Goal: Task Accomplishment & Management: Use online tool/utility

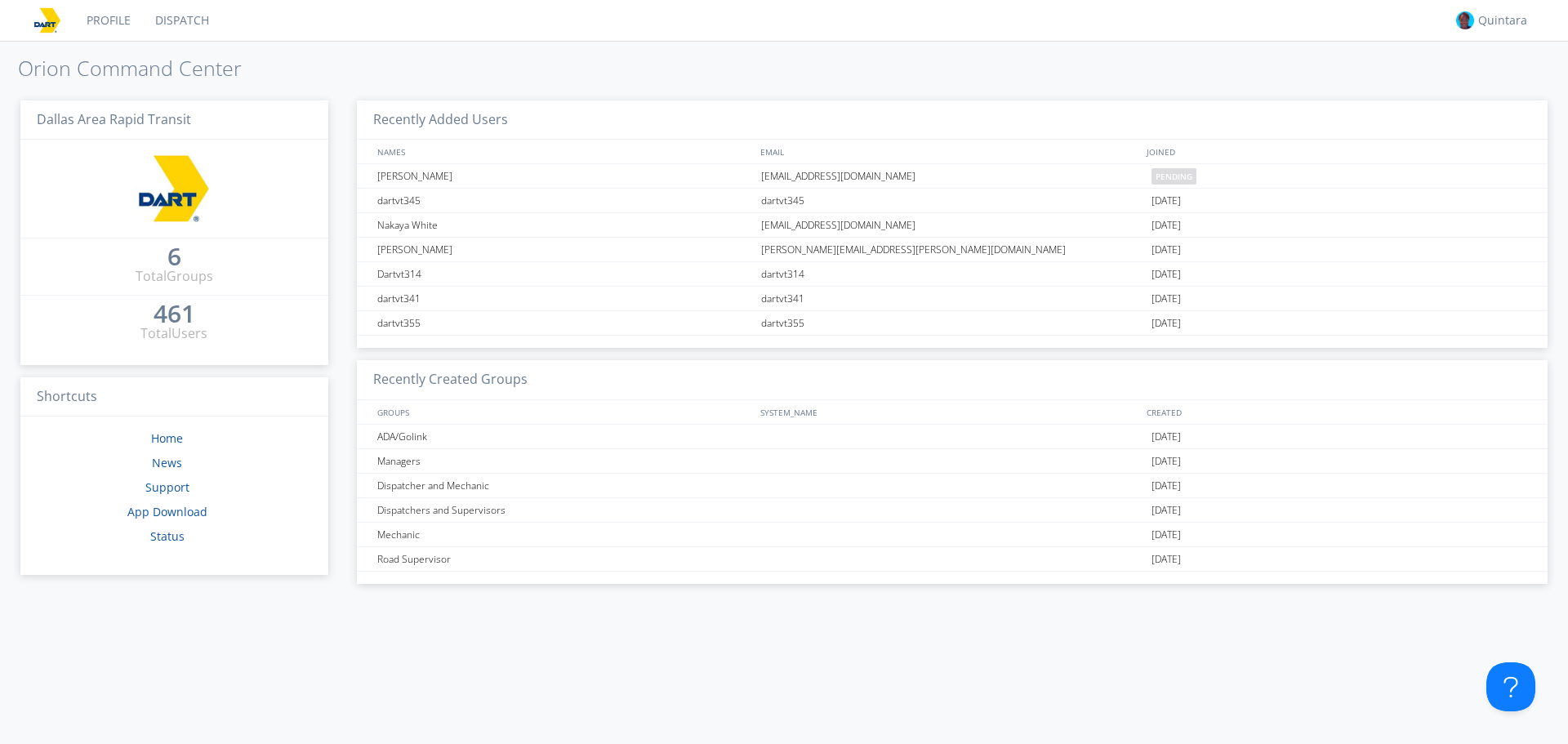
click at [182, 21] on link "Dispatch" at bounding box center [182, 20] width 78 height 41
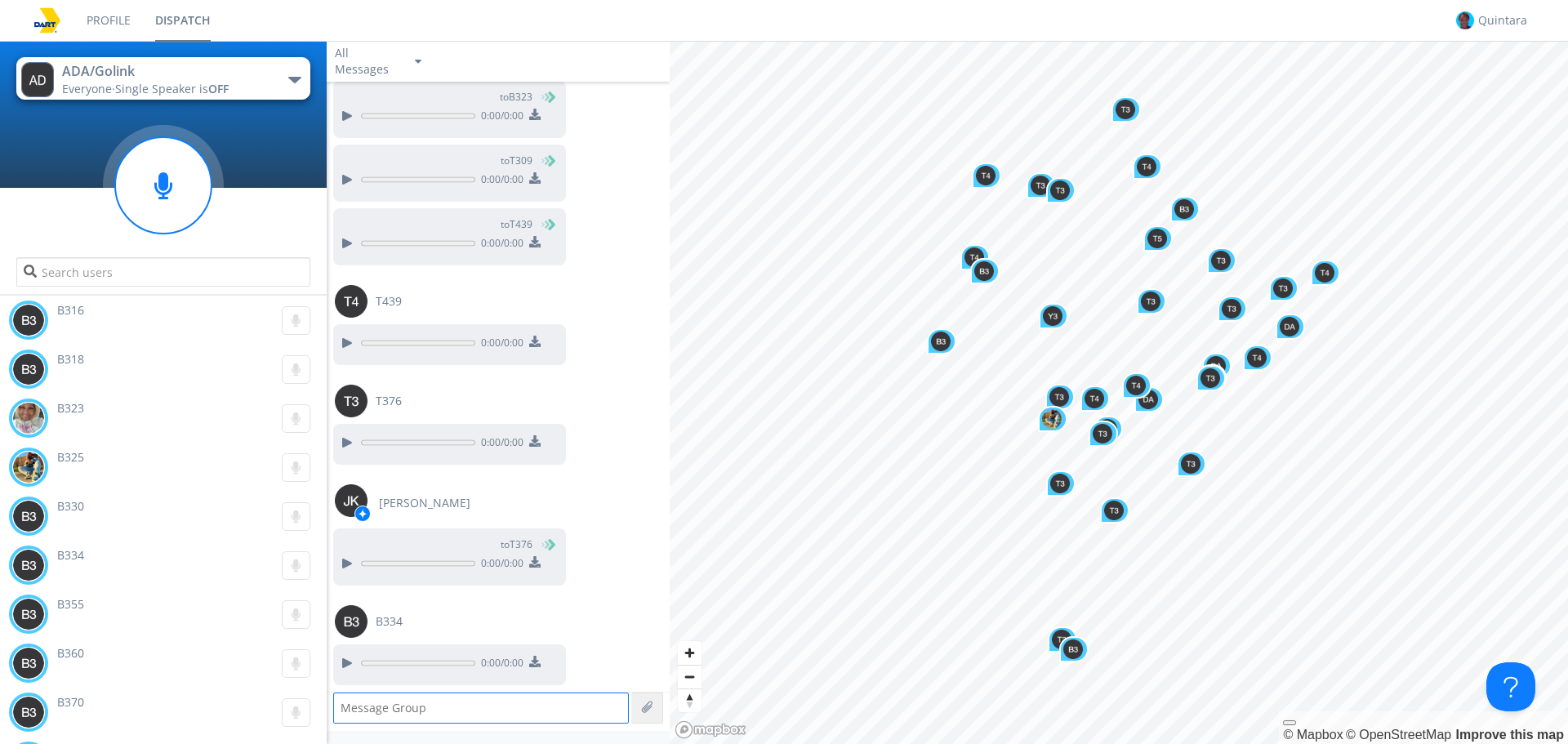
scroll to position [1675, 0]
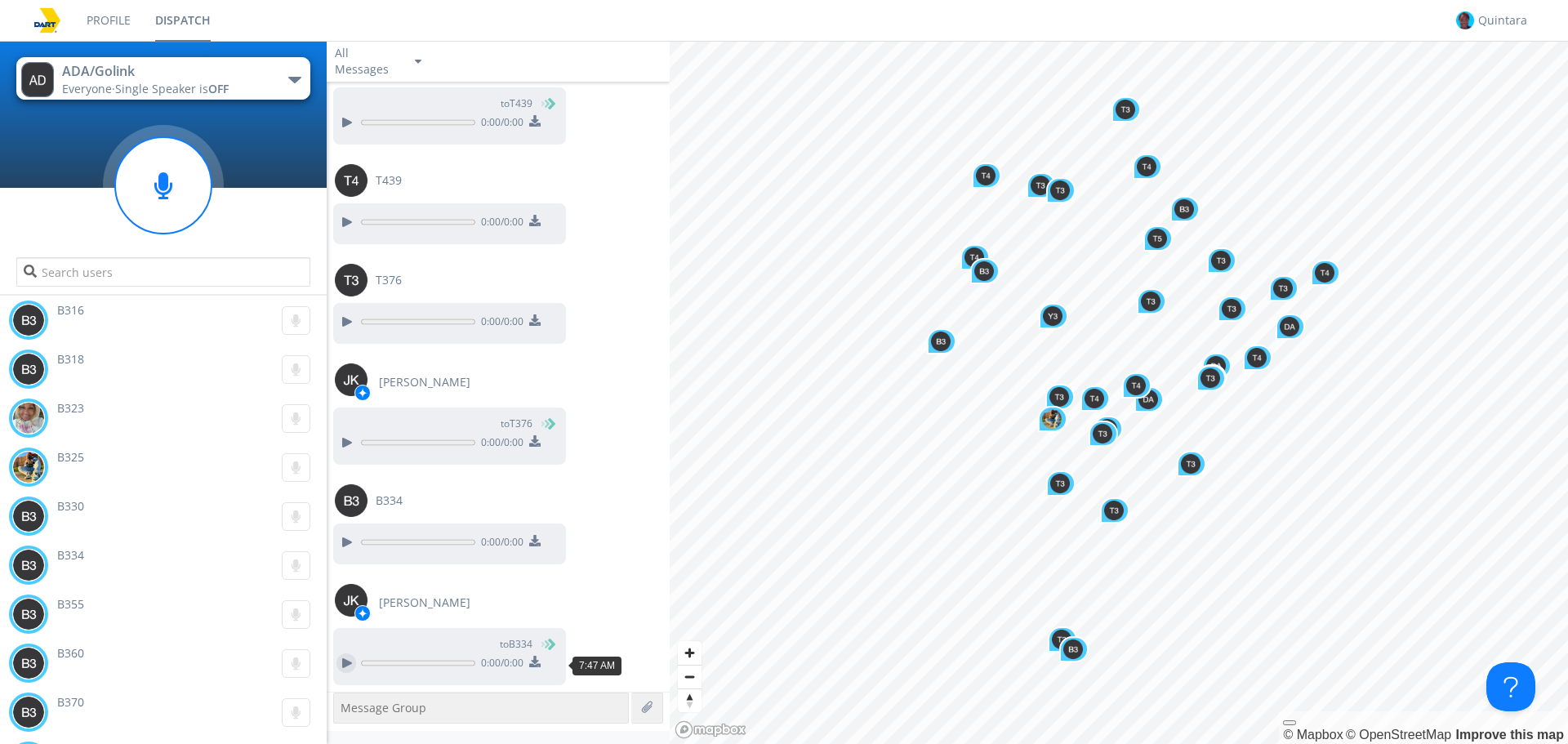
click at [349, 667] on div at bounding box center [345, 663] width 20 height 20
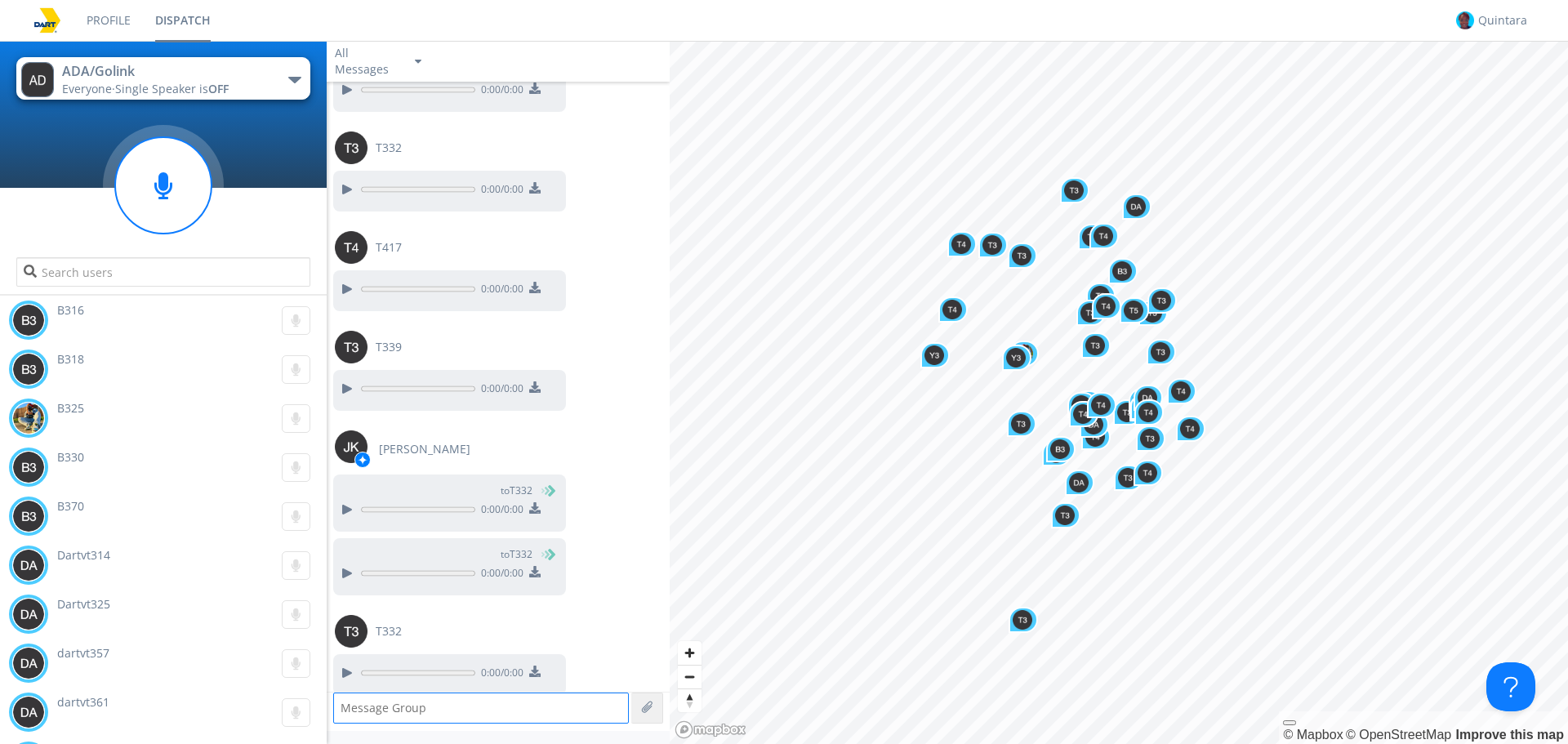
scroll to position [9344, 0]
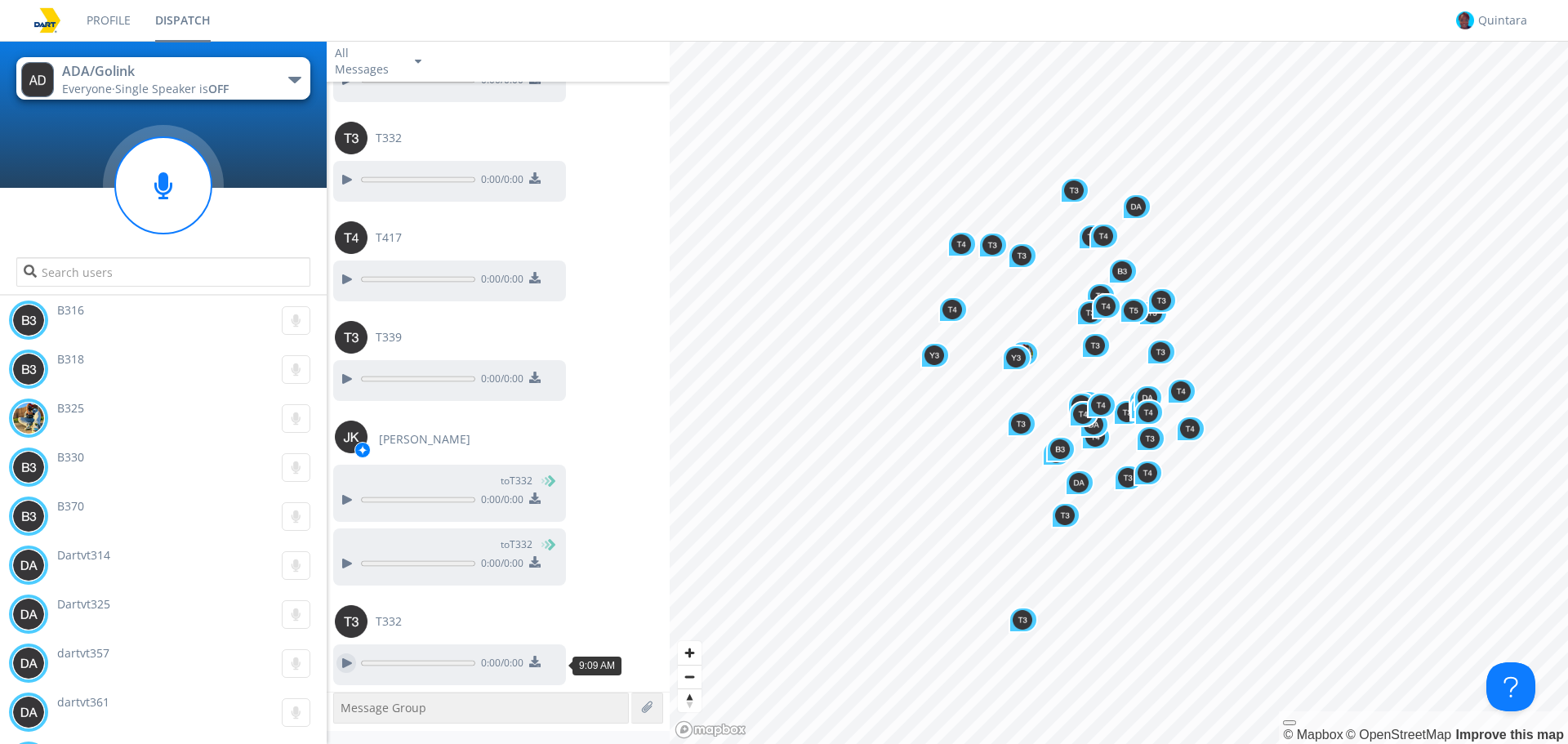
click at [345, 662] on div at bounding box center [345, 663] width 20 height 20
click at [342, 378] on div at bounding box center [345, 378] width 20 height 20
click at [345, 274] on div at bounding box center [345, 278] width 20 height 20
click at [345, 277] on div at bounding box center [345, 278] width 20 height 20
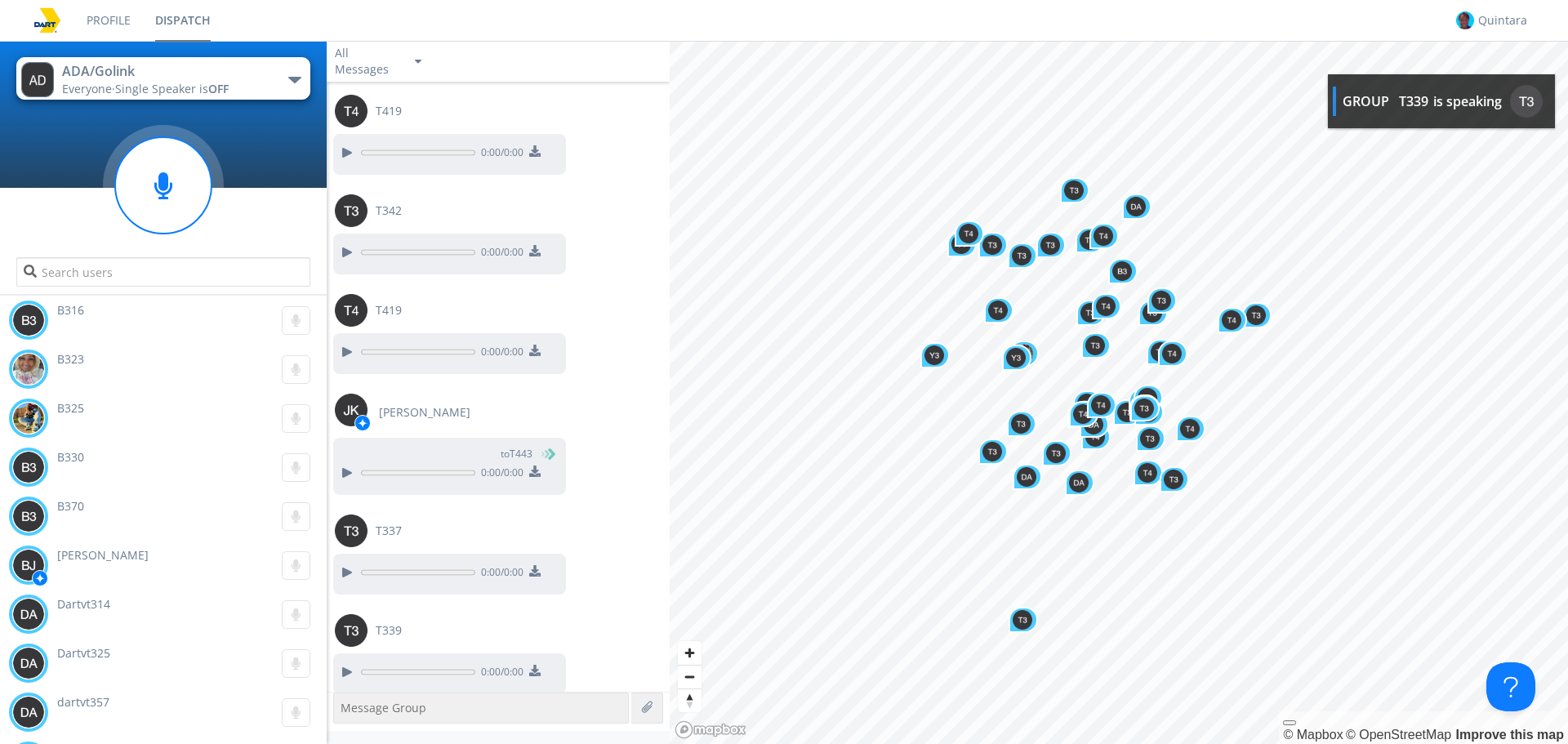
scroll to position [12183, 0]
